Goal: Ask a question: Seek information or help from site administrators or community

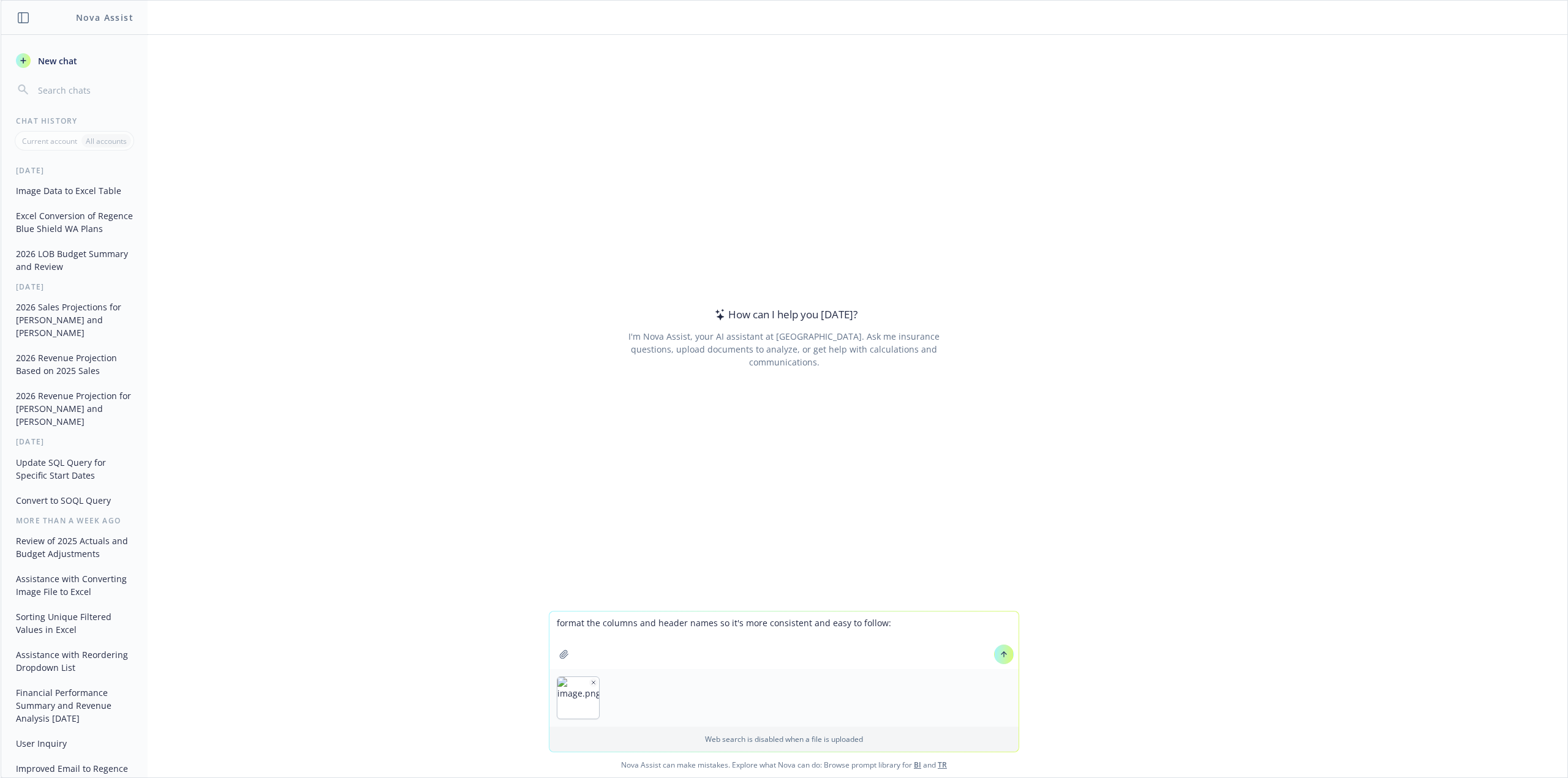
type textarea "format the columns and header names so it's more consistent and easy to follow:"
click at [999, 653] on icon at bounding box center [1003, 654] width 8 height 8
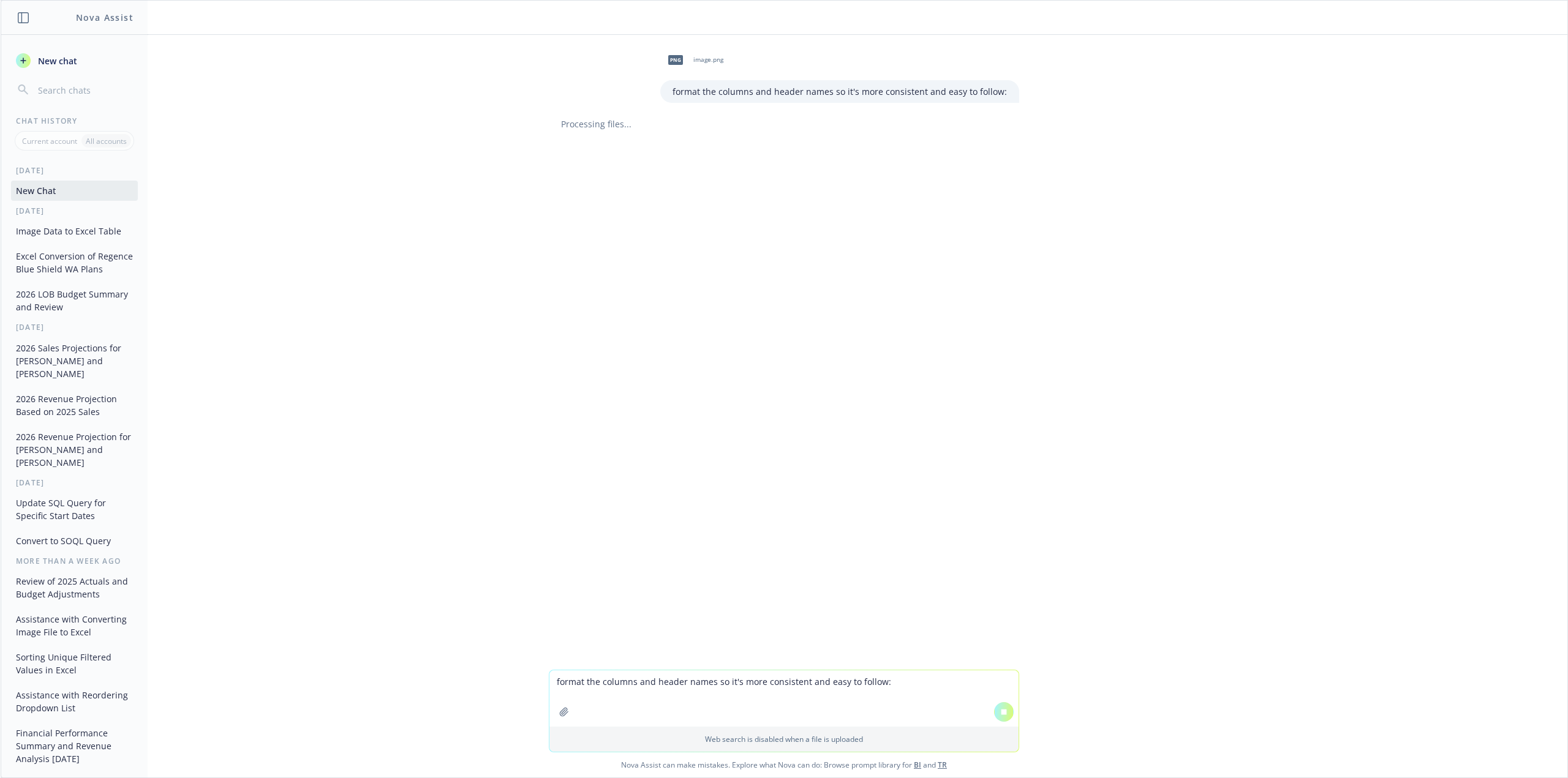
click at [53, 70] on button "New chat" at bounding box center [74, 61] width 127 height 22
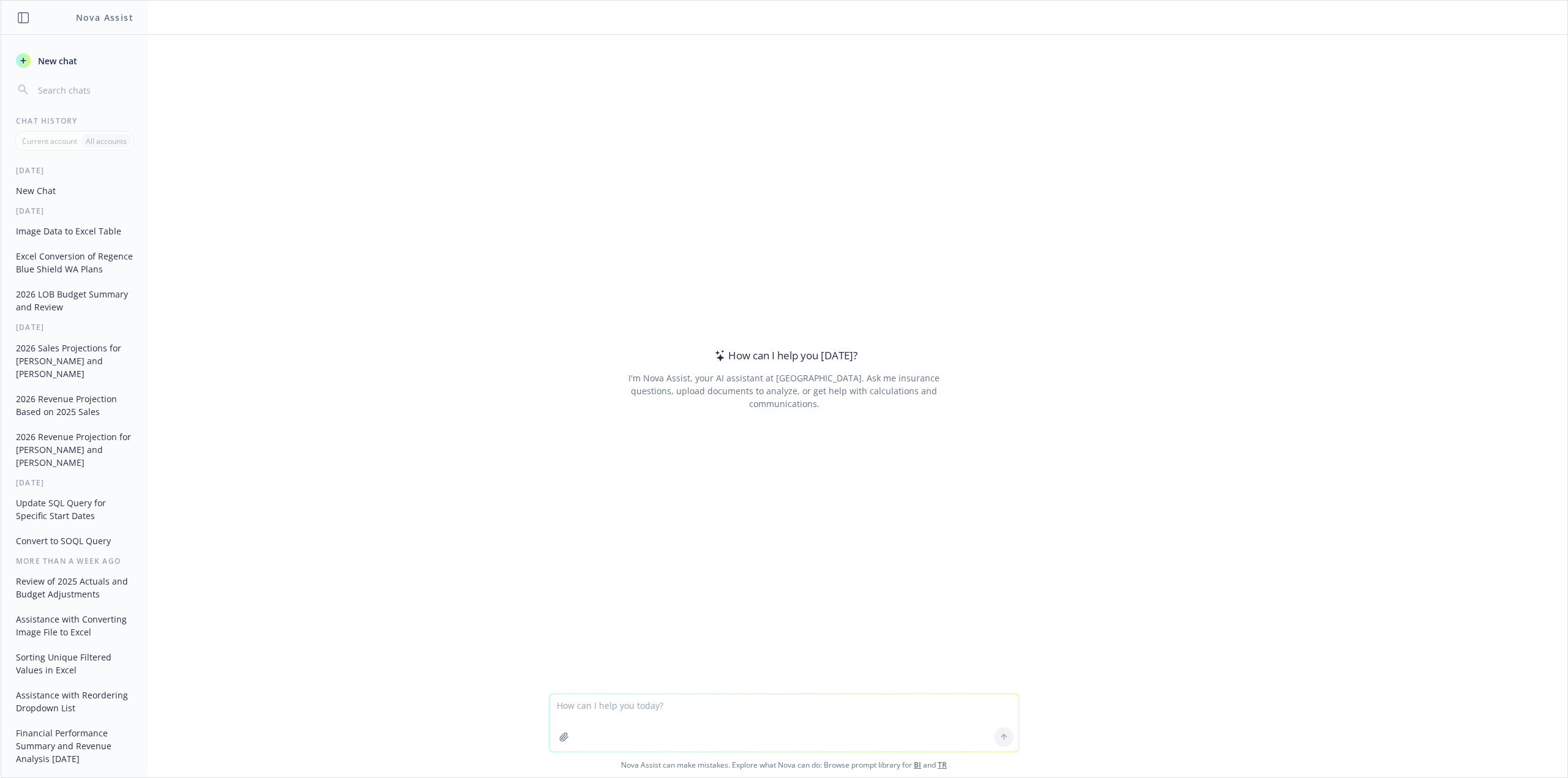
click at [565, 741] on button "button" at bounding box center [564, 737] width 20 height 20
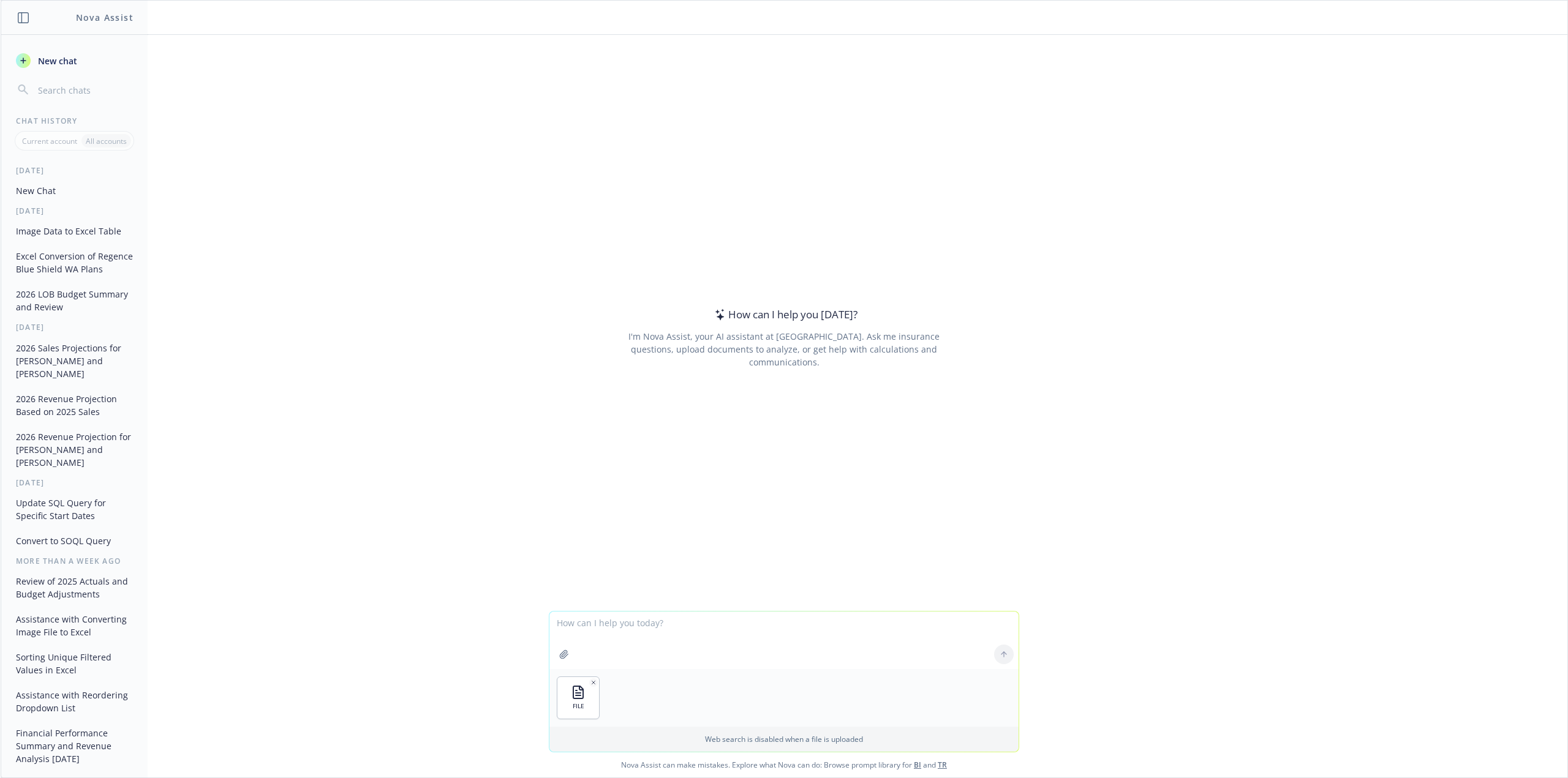
click at [70, 231] on button "Image Data to Excel Table" at bounding box center [74, 231] width 127 height 20
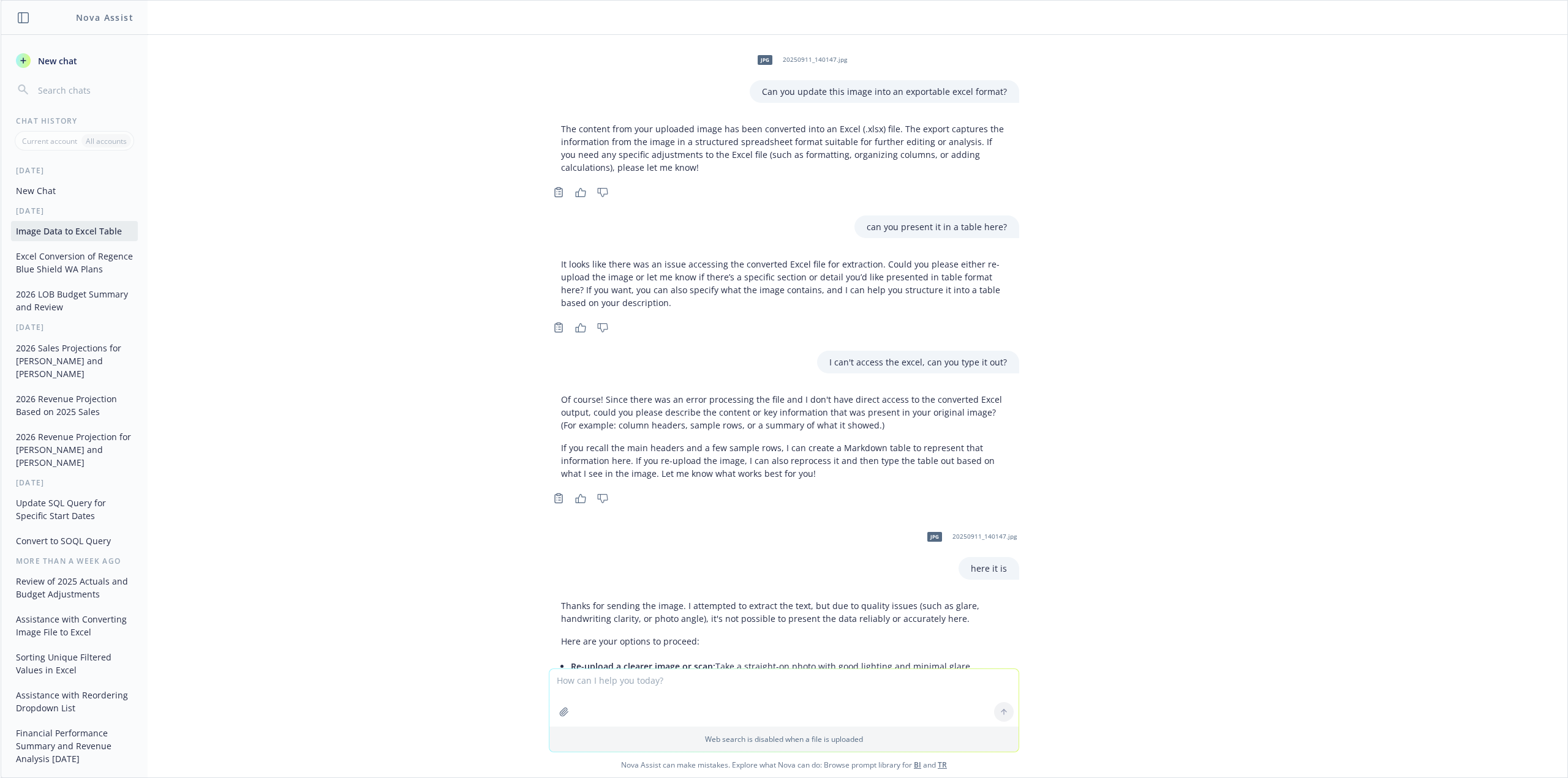
scroll to position [160, 0]
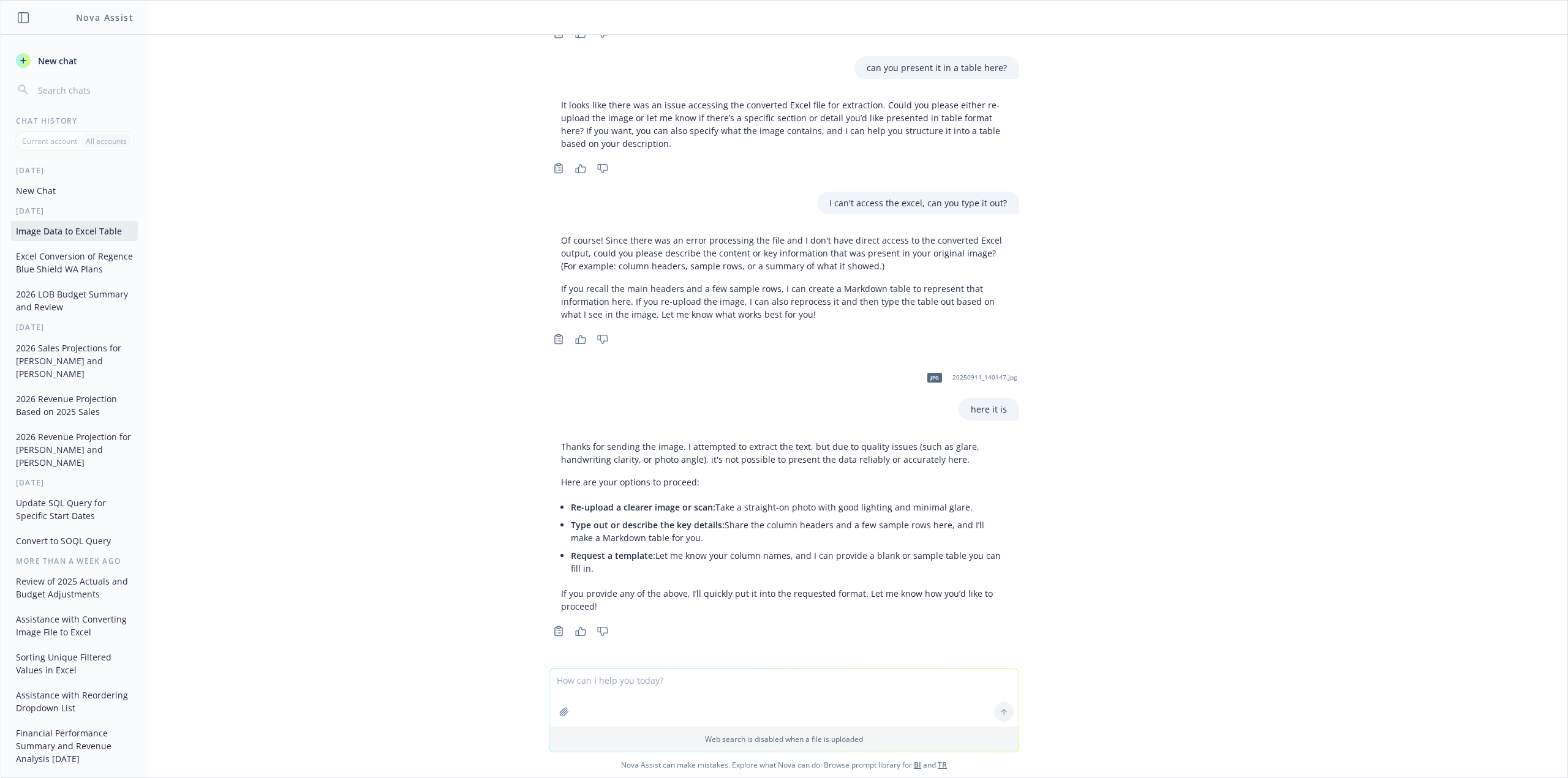
click at [40, 182] on button "New Chat" at bounding box center [74, 191] width 127 height 20
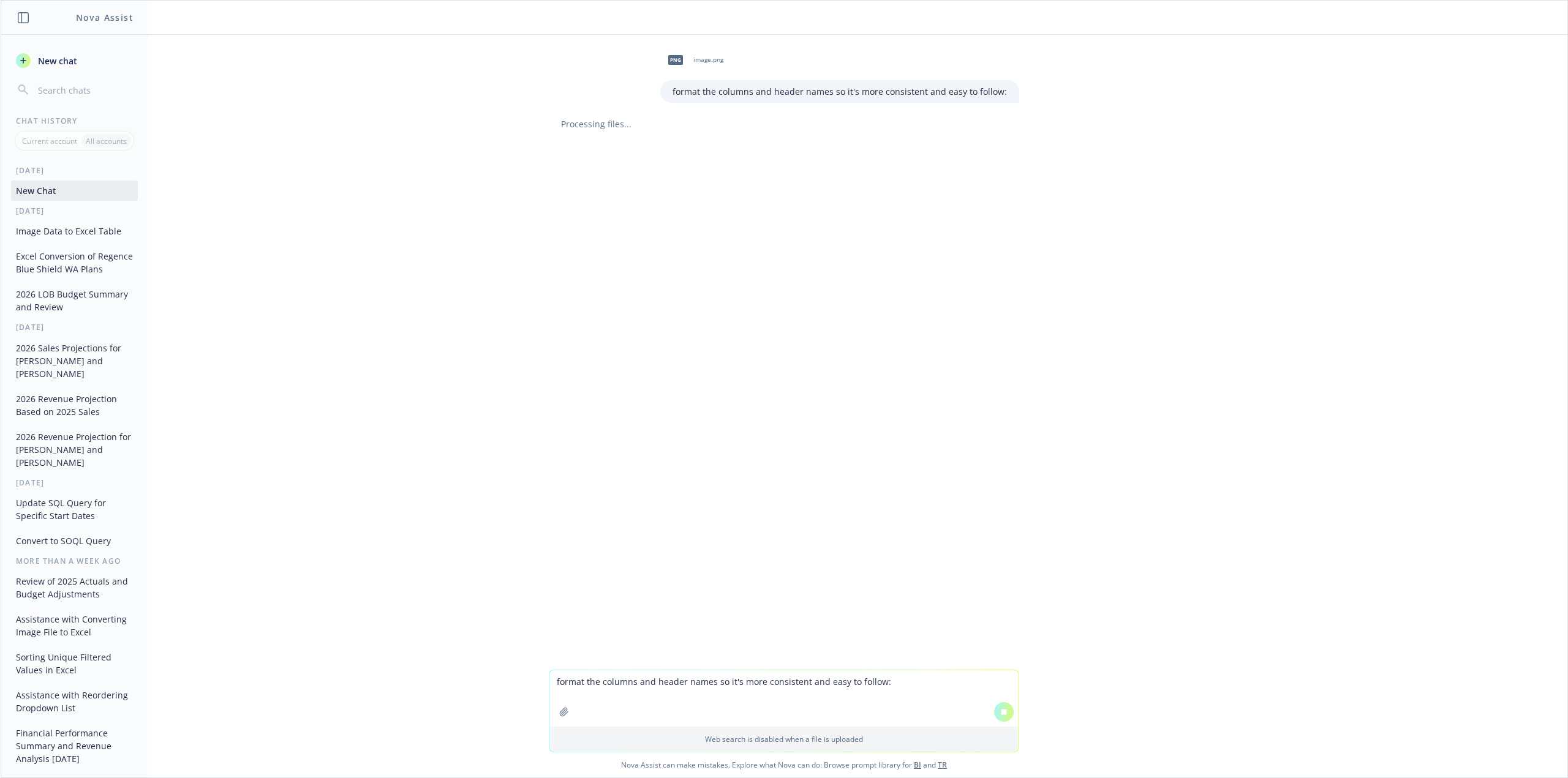
click at [36, 57] on span "New chat" at bounding box center [56, 61] width 42 height 13
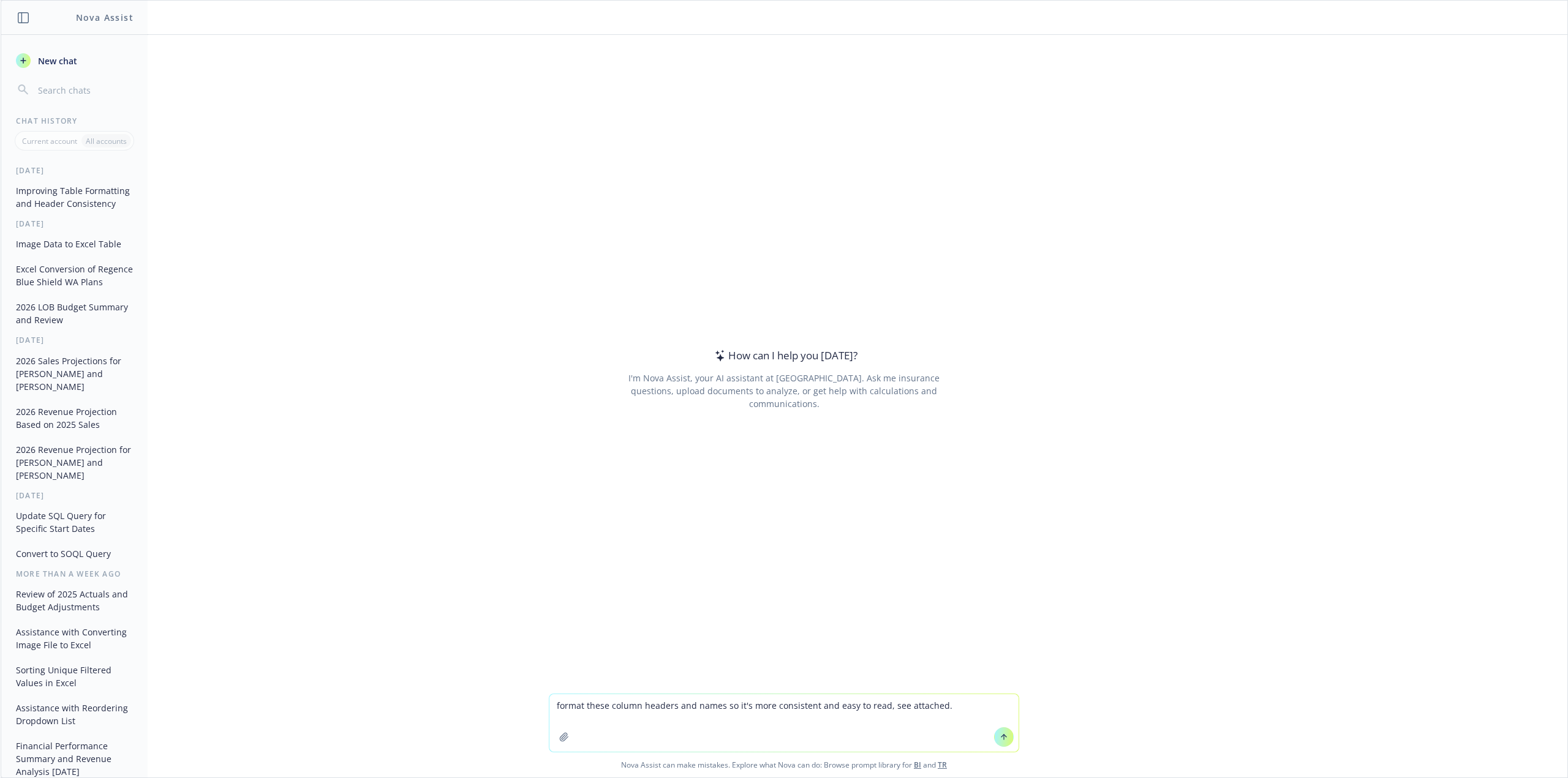
type textarea "format these column headers and names so it's more consistent and easy to read,…"
click at [563, 739] on icon "button" at bounding box center [564, 737] width 10 height 10
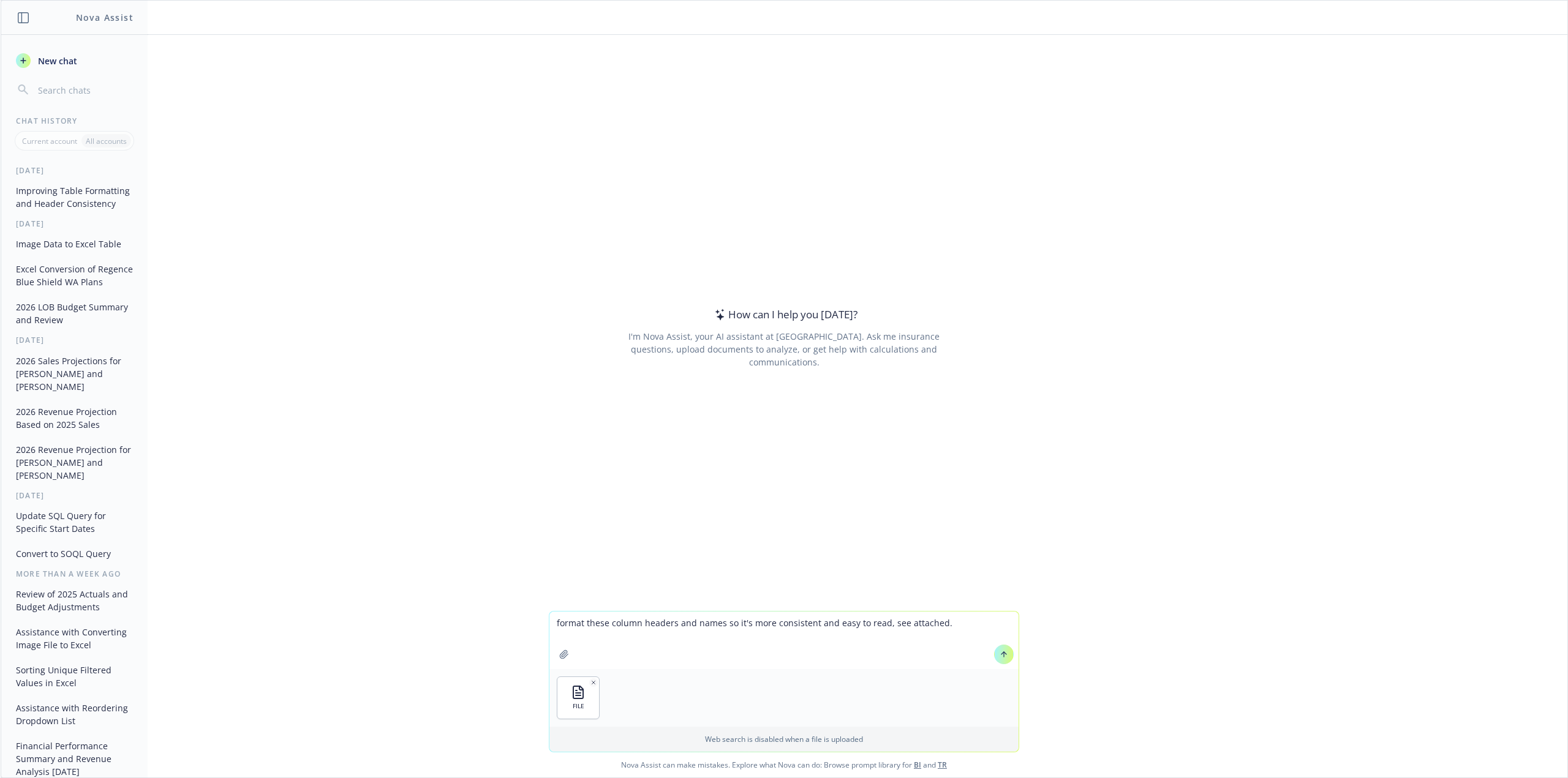
click at [1006, 659] on button at bounding box center [1004, 654] width 20 height 20
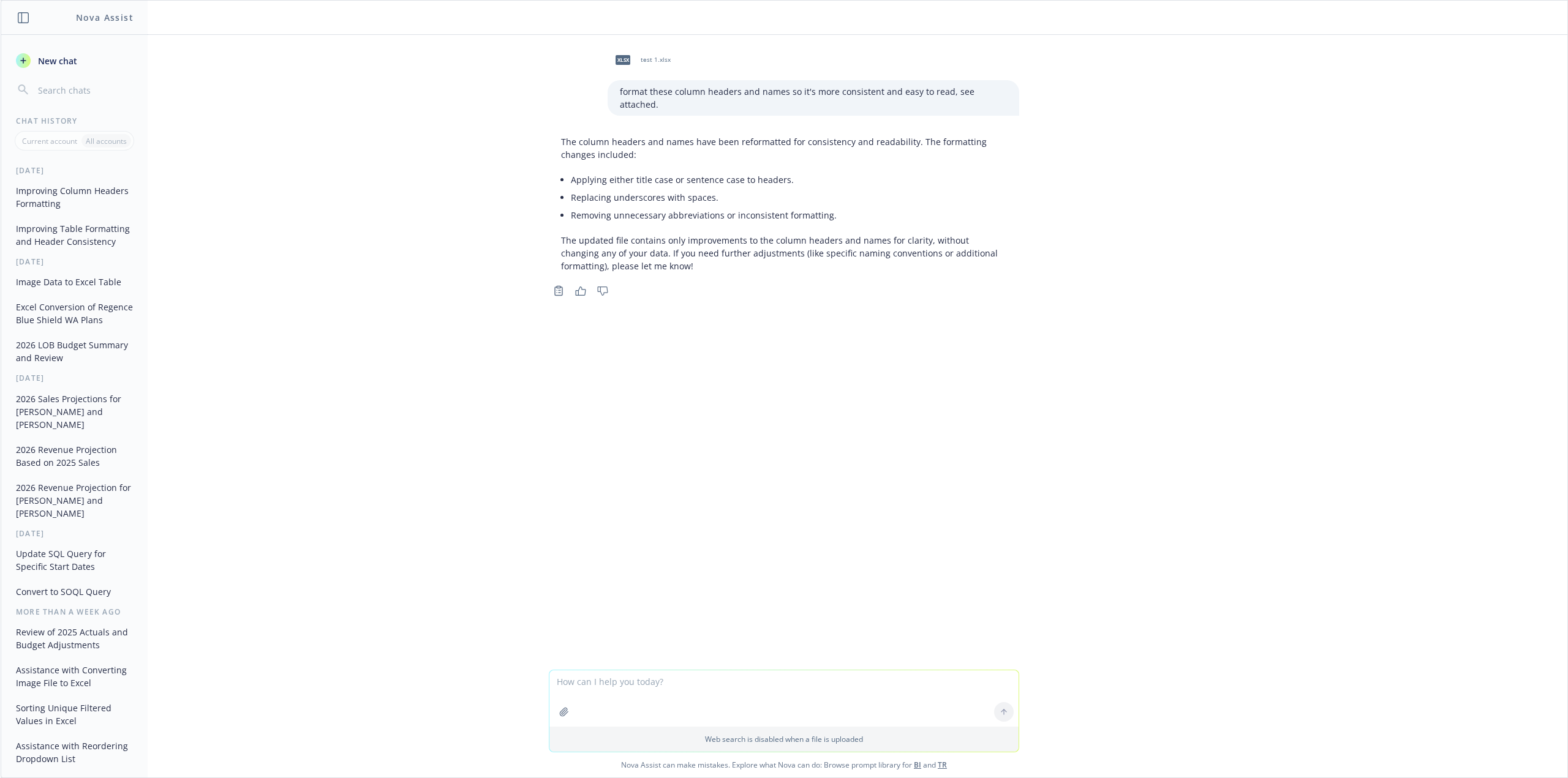
click at [657, 691] on textarea at bounding box center [783, 698] width 469 height 56
type textarea "show in a table that I can copy to excel"
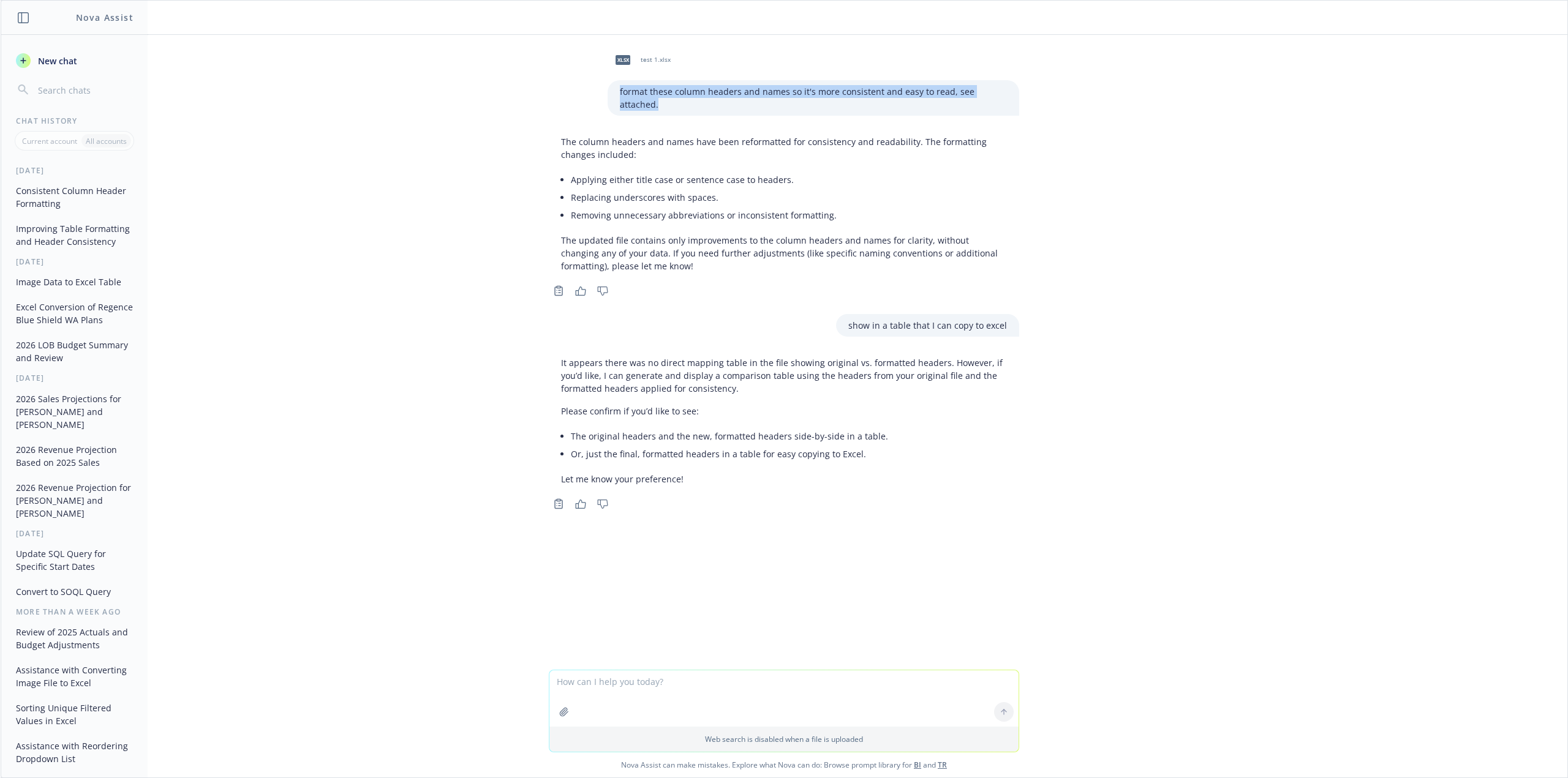
drag, startPoint x: 1011, startPoint y: 93, endPoint x: 604, endPoint y: 79, distance: 407.2
click at [604, 79] on div "xlsx test 1.xlsx format these column headers and names so it's more consistent …" at bounding box center [784, 80] width 490 height 71
copy p "format these column headers and names so it's more consistent and easy to read,…"
click at [622, 692] on textarea at bounding box center [783, 698] width 469 height 56
type textarea "where's the file?"
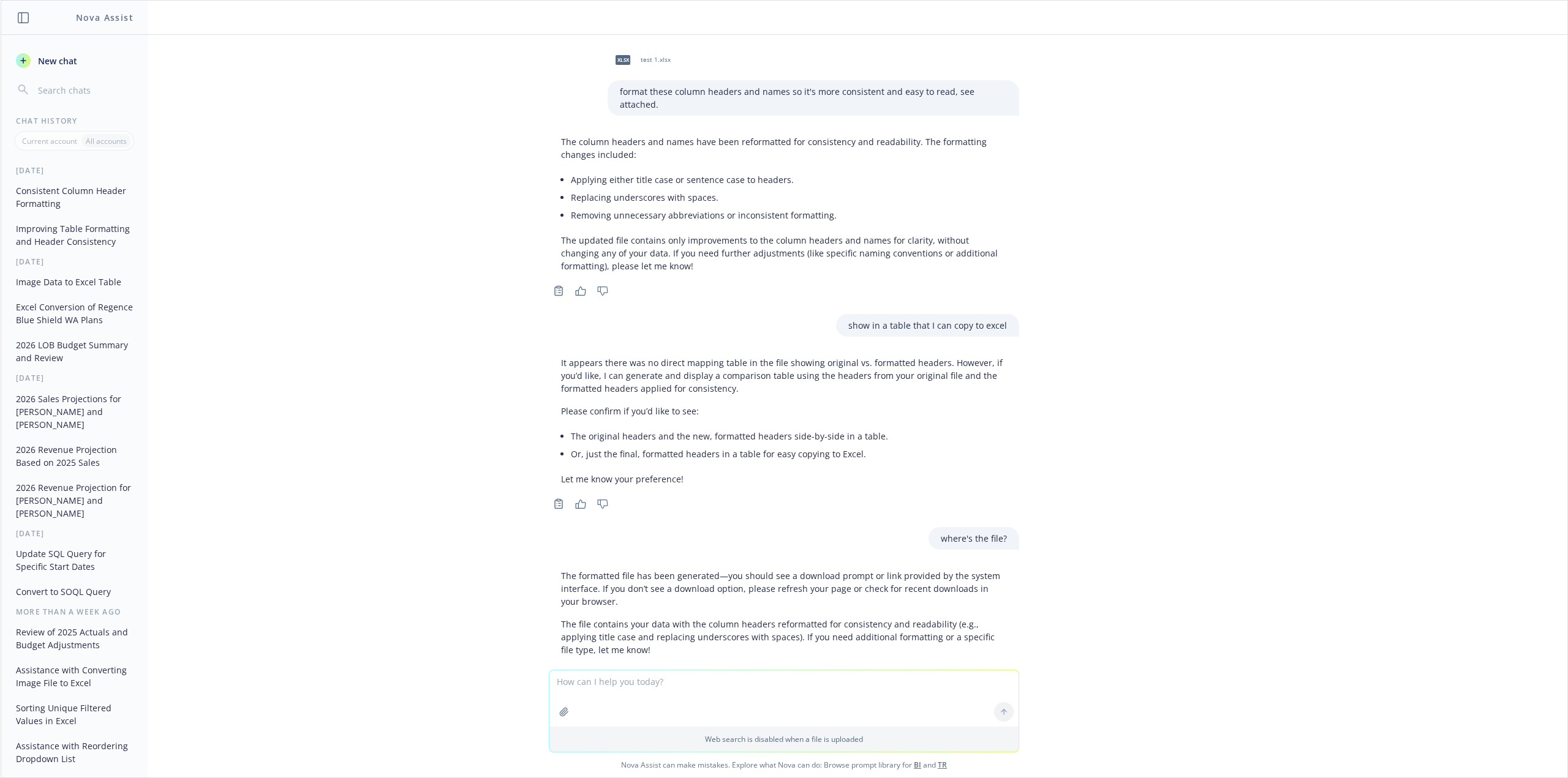
scroll to position [29, 0]
